Goal: Task Accomplishment & Management: Use online tool/utility

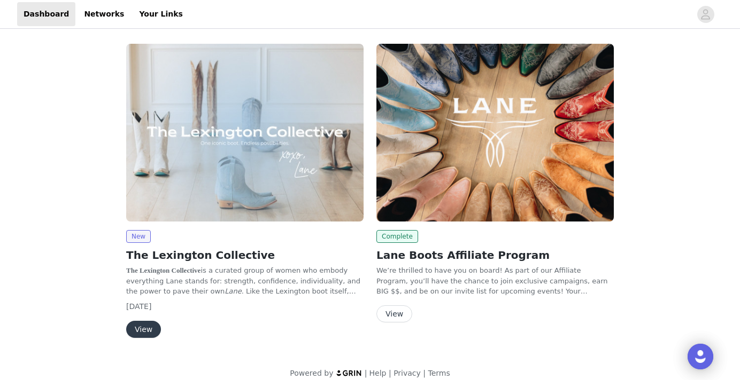
click at [146, 322] on button "View" at bounding box center [143, 329] width 35 height 17
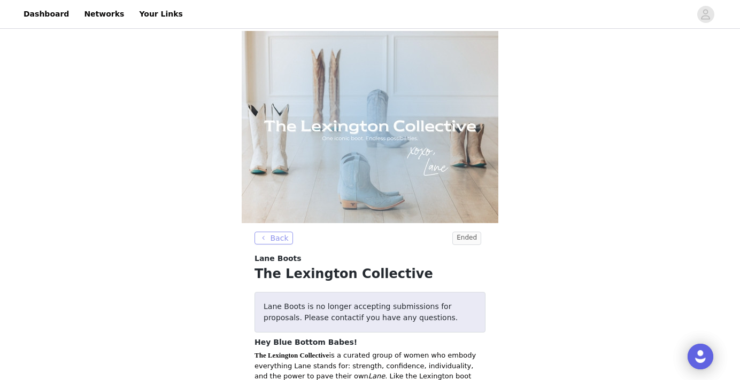
click at [285, 241] on button "Back" at bounding box center [273, 238] width 38 height 13
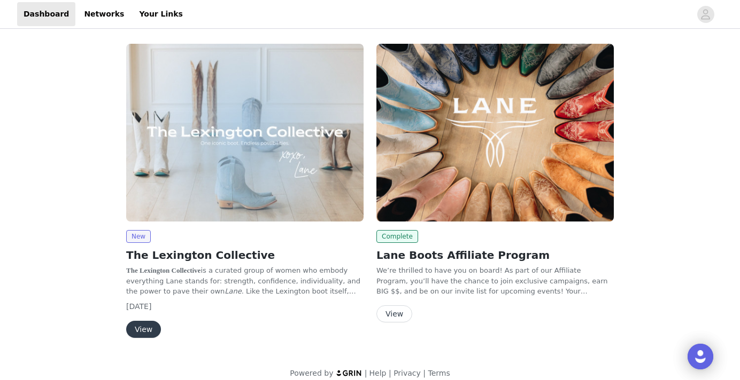
click at [393, 309] on button "View" at bounding box center [394, 314] width 36 height 17
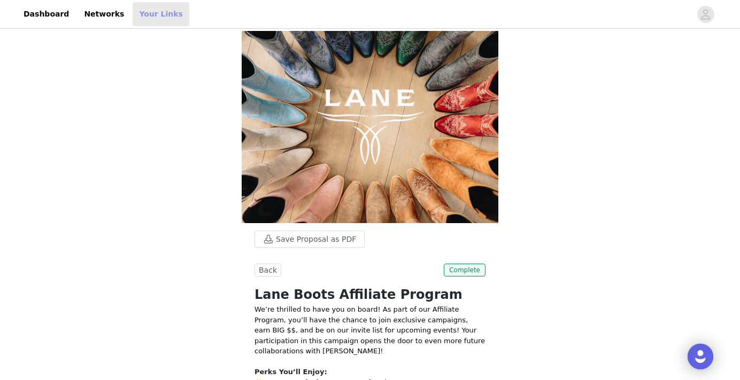
click at [160, 20] on link "Your Links" at bounding box center [161, 14] width 57 height 24
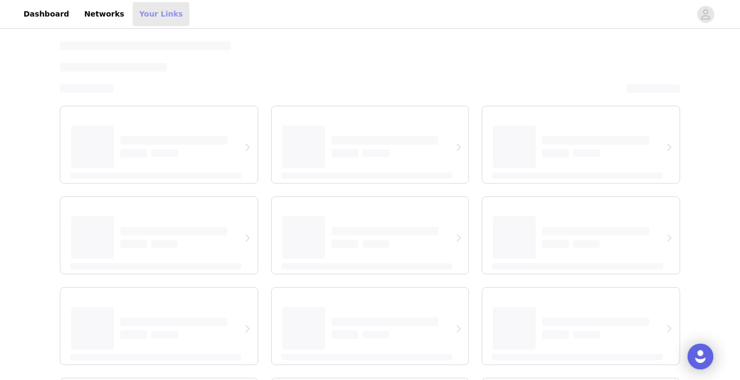
select select "12"
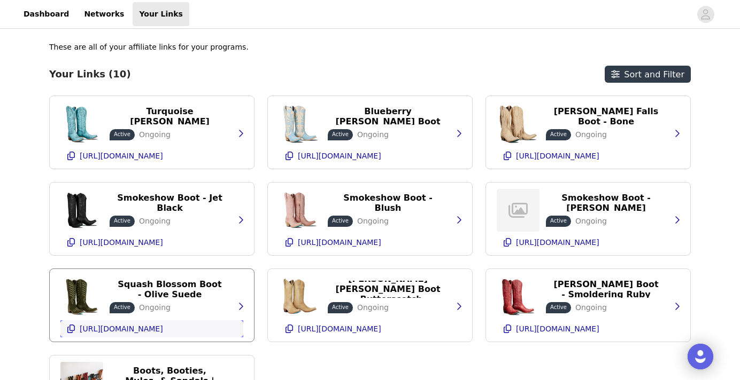
click at [143, 332] on p "[URL][DOMAIN_NAME]" at bounding box center [121, 329] width 83 height 9
